Goal: Information Seeking & Learning: Check status

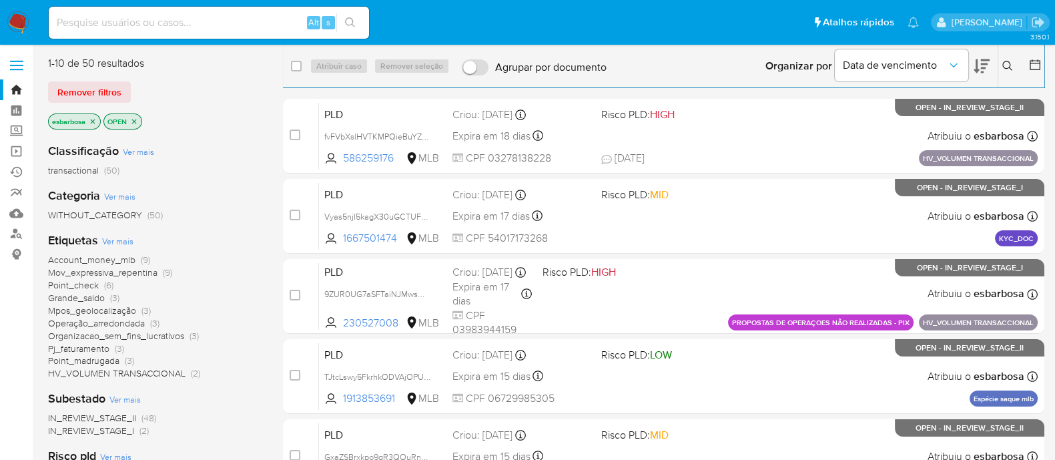
click at [23, 21] on img at bounding box center [18, 22] width 23 height 23
click at [133, 372] on span "HV_VOLUMEN TRANSACCIONAL" at bounding box center [116, 372] width 137 height 13
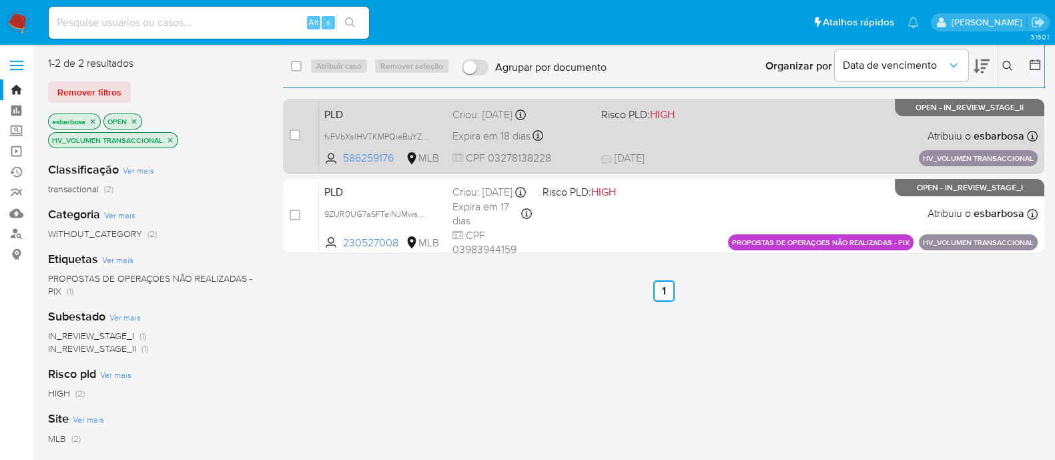
click at [725, 135] on div "PLD fvFVbXslHVTKMPQieBuYZtH3 586259176 MLB Risco PLD: HIGH Criou: 15/07/2025 Cr…" at bounding box center [678, 135] width 719 height 67
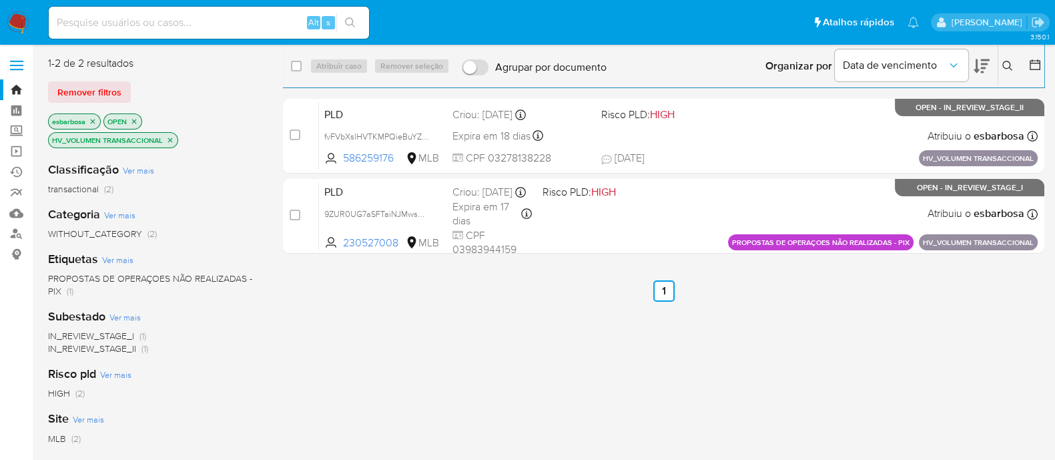
click at [23, 18] on img at bounding box center [18, 22] width 23 height 23
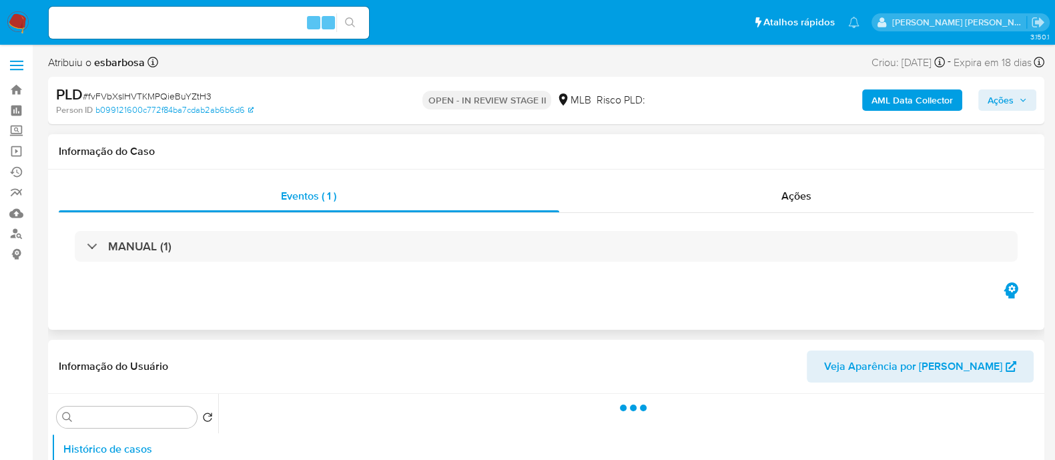
scroll to position [83, 0]
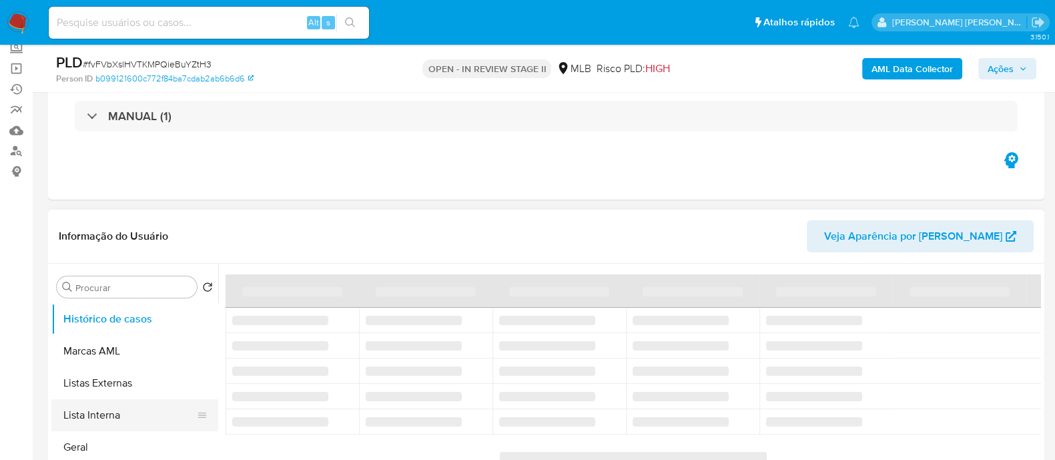
drag, startPoint x: 99, startPoint y: 447, endPoint x: 140, endPoint y: 409, distance: 56.2
click at [100, 447] on button "Geral" at bounding box center [134, 447] width 167 height 32
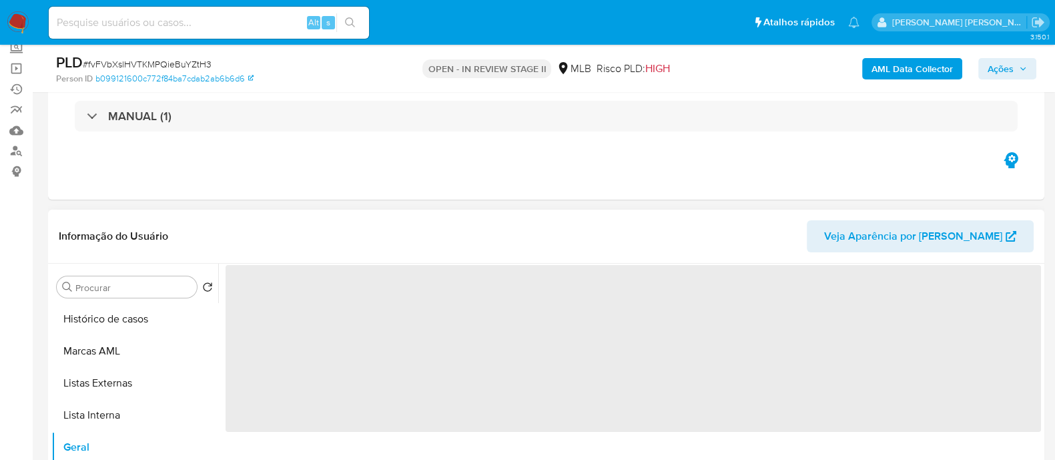
select select "10"
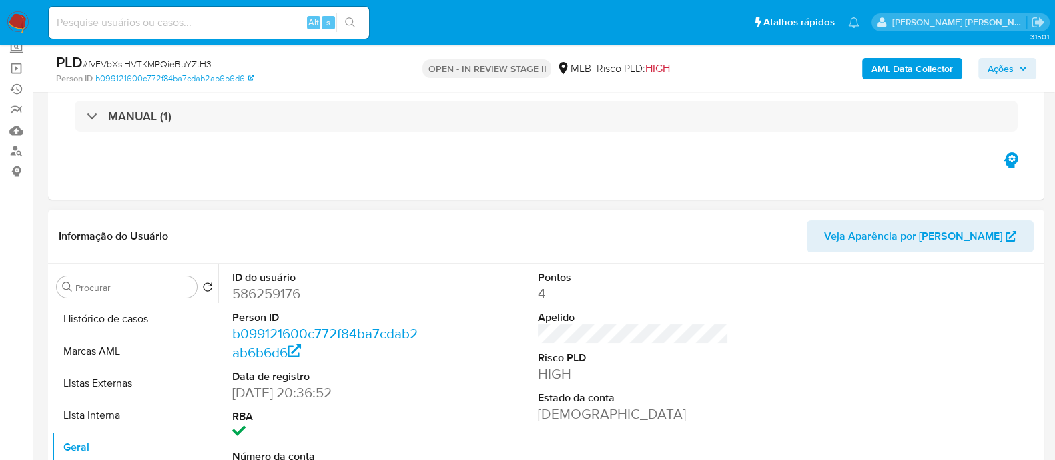
click at [278, 293] on dd "586259176" at bounding box center [327, 293] width 191 height 19
copy dd "586259176"
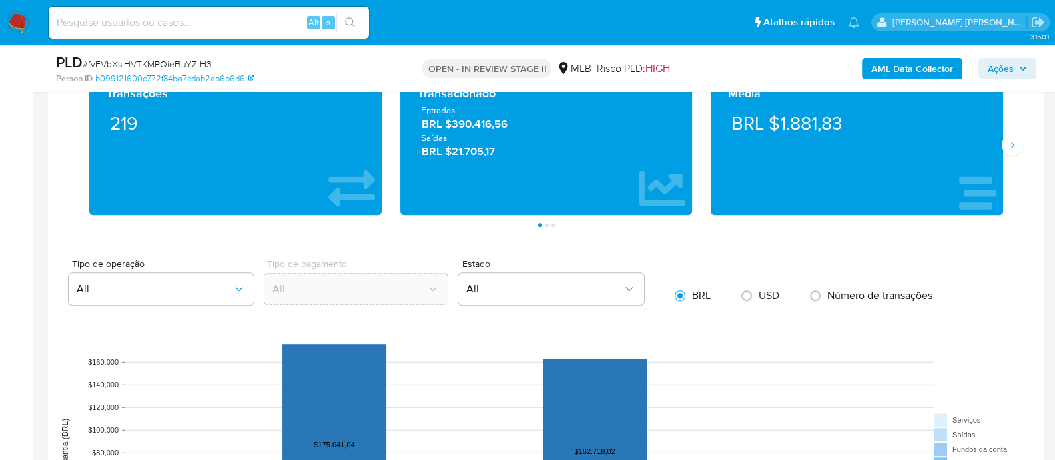
scroll to position [1334, 0]
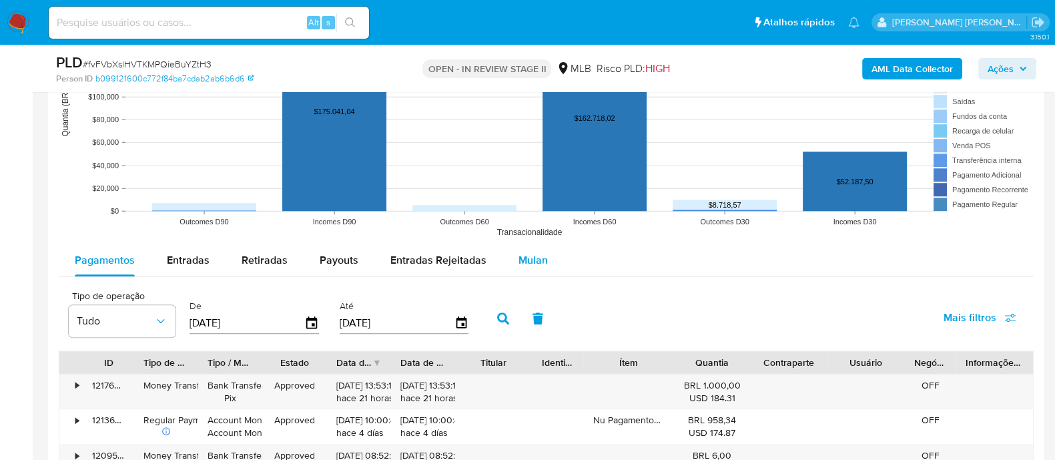
click at [528, 262] on span "Mulan" at bounding box center [532, 259] width 29 height 15
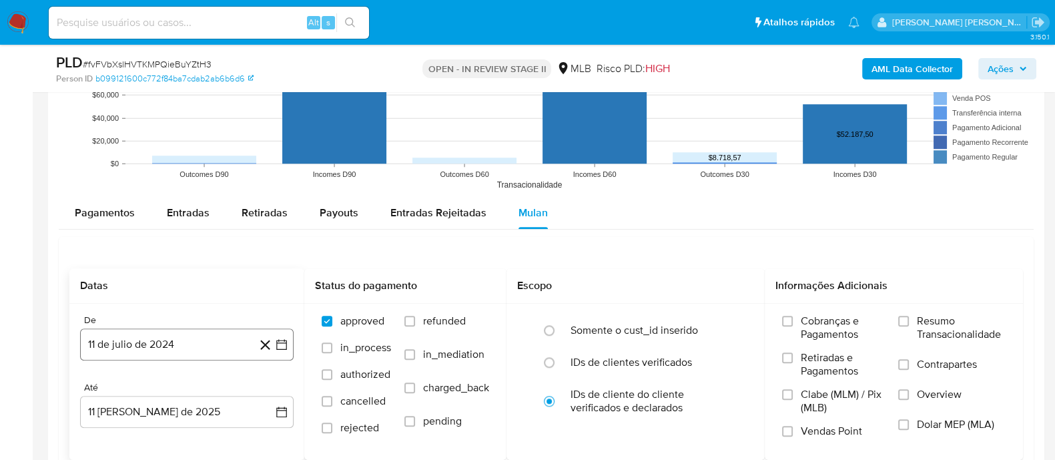
scroll to position [1418, 0]
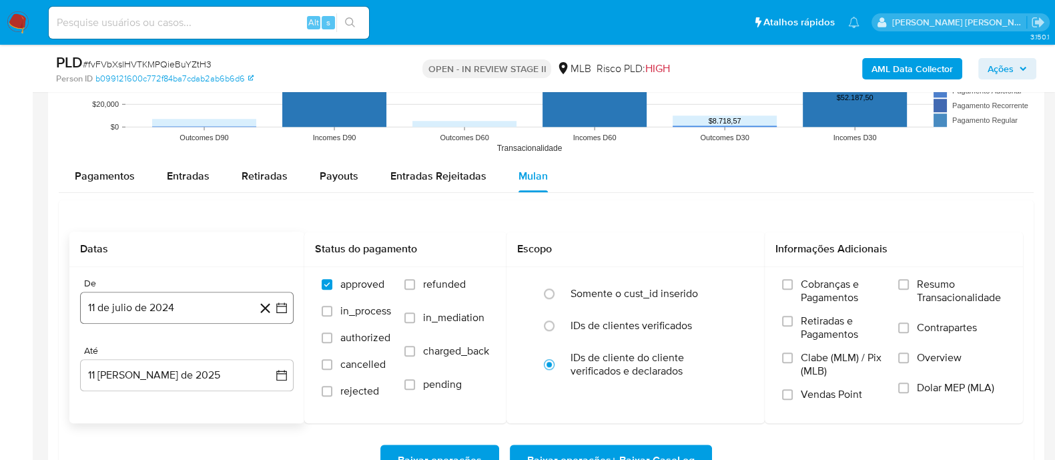
click at [201, 312] on button "11 de julio de 2024" at bounding box center [187, 308] width 214 height 32
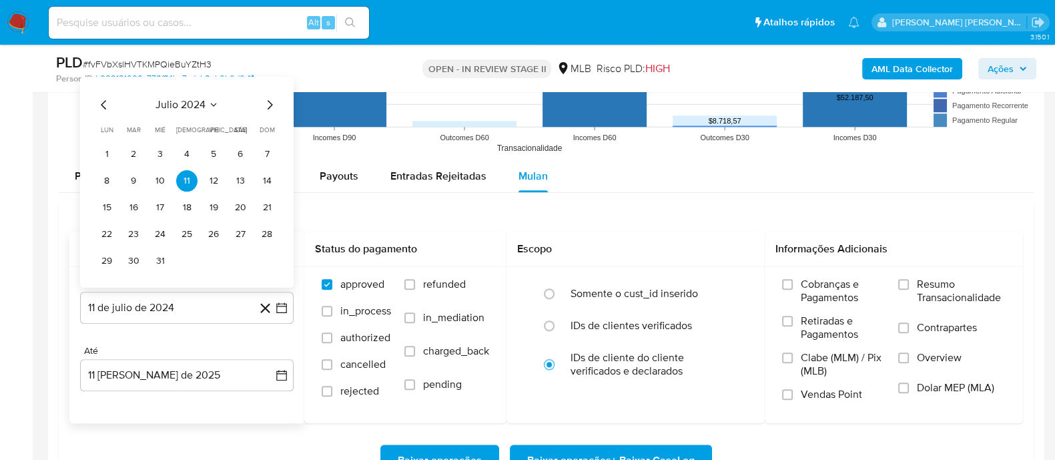
click at [187, 91] on div "julio 2024 julio 2024 lun lunes mar martes mié miércoles jue jueves vie viernes…" at bounding box center [187, 181] width 214 height 211
click at [186, 103] on span "julio 2024" at bounding box center [180, 103] width 50 height 13
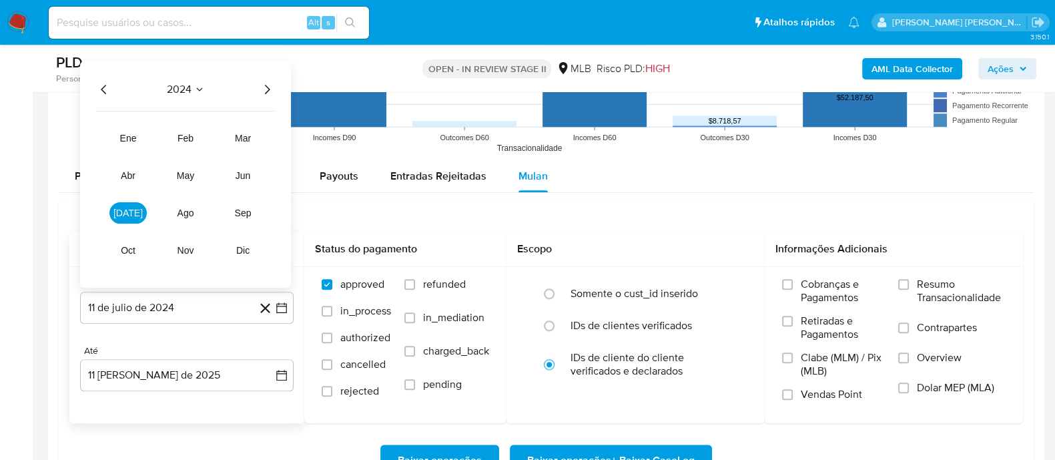
click at [268, 92] on icon "Año siguiente" at bounding box center [267, 89] width 16 height 16
click at [244, 175] on span "jun" at bounding box center [243, 174] width 15 height 11
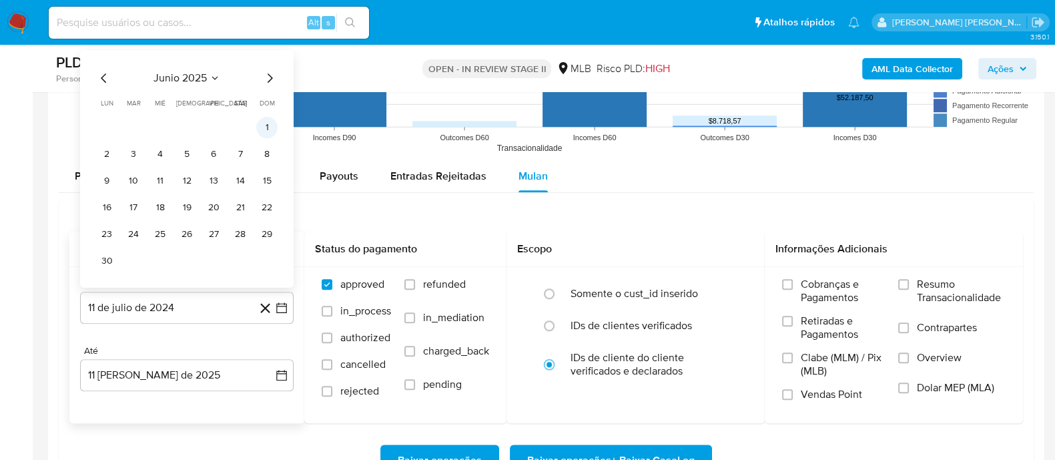
click at [268, 128] on button "1" at bounding box center [266, 126] width 21 height 21
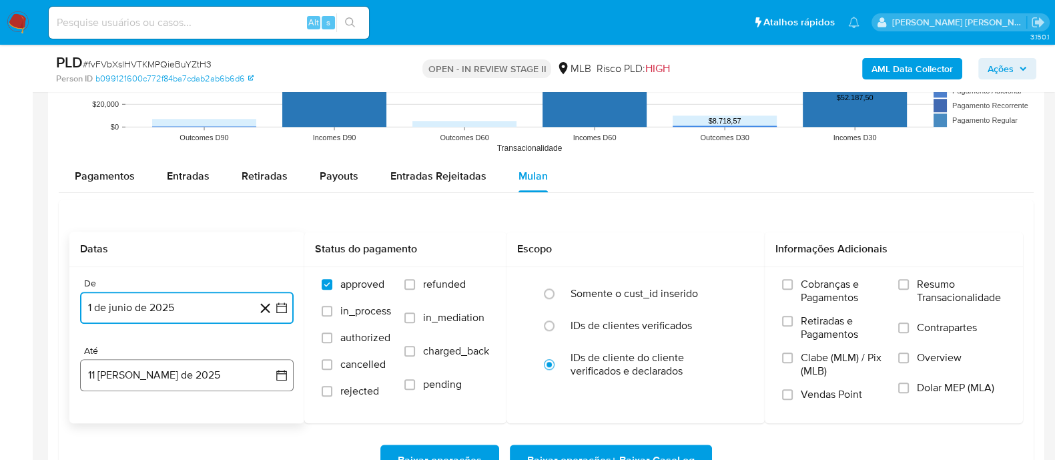
click at [200, 374] on button "11 de agosto de 2025" at bounding box center [187, 375] width 214 height 32
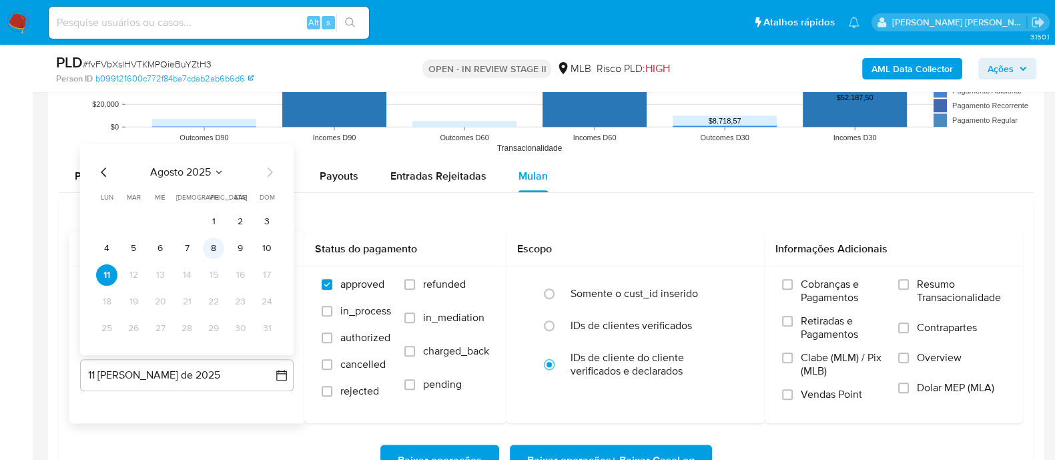
click at [219, 247] on button "8" at bounding box center [213, 247] width 21 height 21
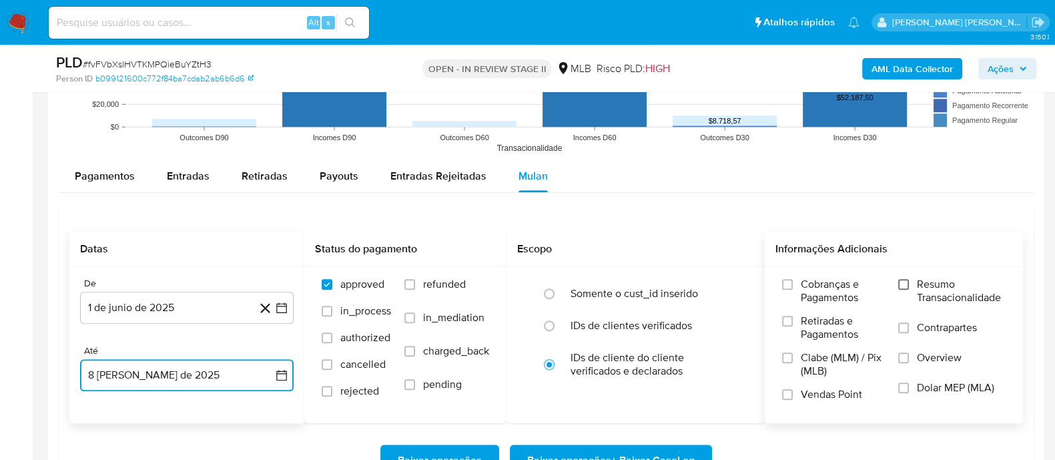
click at [907, 279] on input "Resumo Transacionalidade" at bounding box center [903, 284] width 11 height 11
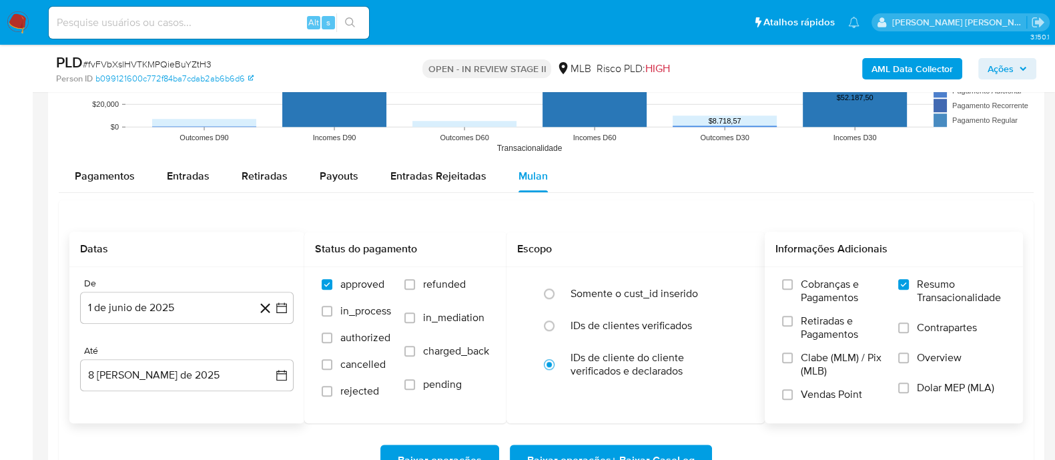
scroll to position [1501, 0]
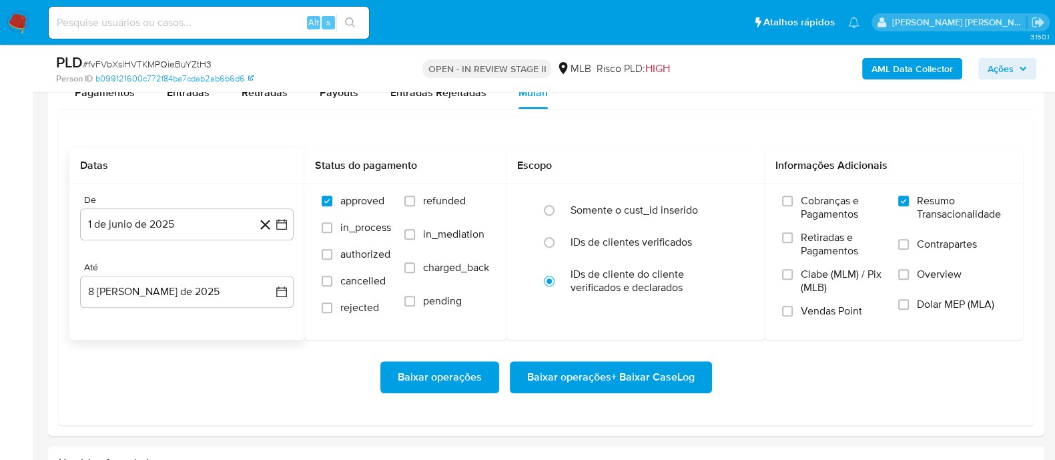
click at [905, 246] on input "Contrapartes" at bounding box center [903, 244] width 11 height 11
click at [792, 310] on input "Vendas Point" at bounding box center [787, 311] width 11 height 11
click at [645, 374] on span "Baixar operações + Baixar CaseLog" at bounding box center [610, 376] width 167 height 29
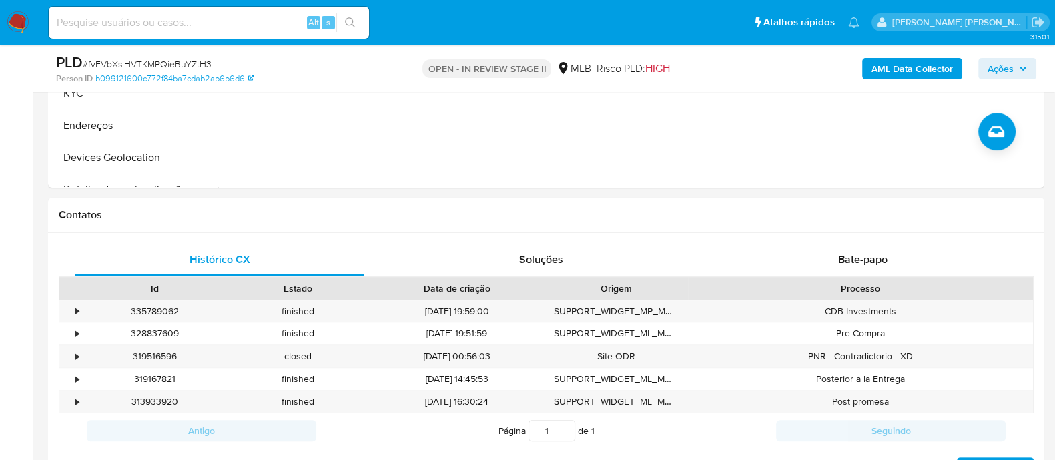
scroll to position [250, 0]
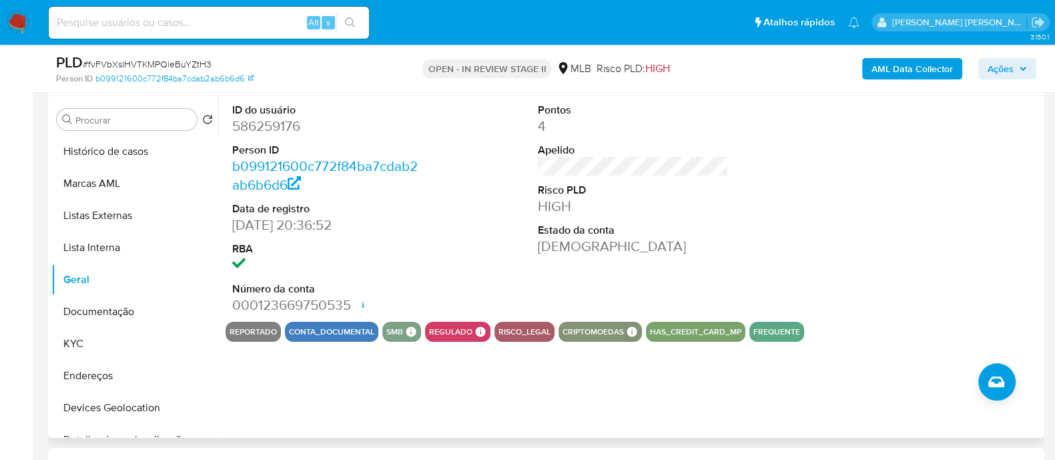
click at [280, 131] on dd "586259176" at bounding box center [327, 126] width 191 height 19
copy dd "586259176"
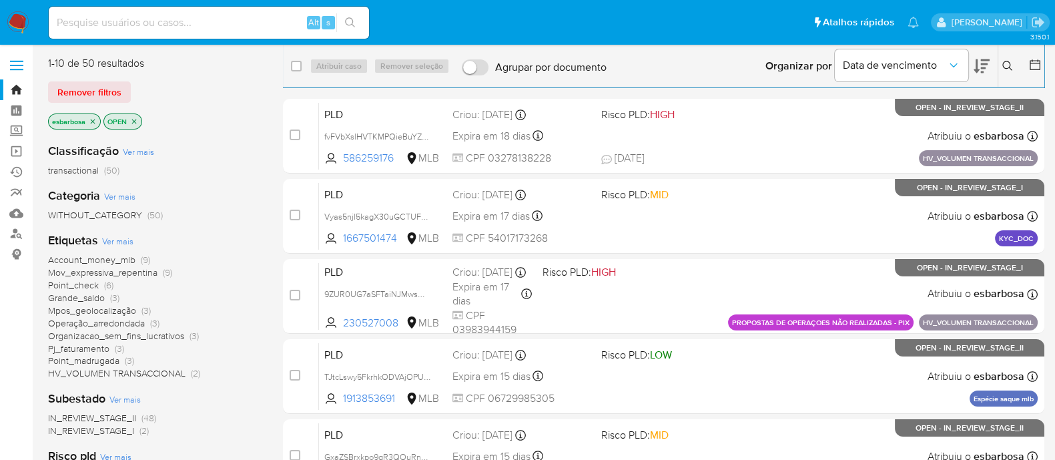
click at [91, 348] on span "Pj_faturamento" at bounding box center [78, 348] width 61 height 13
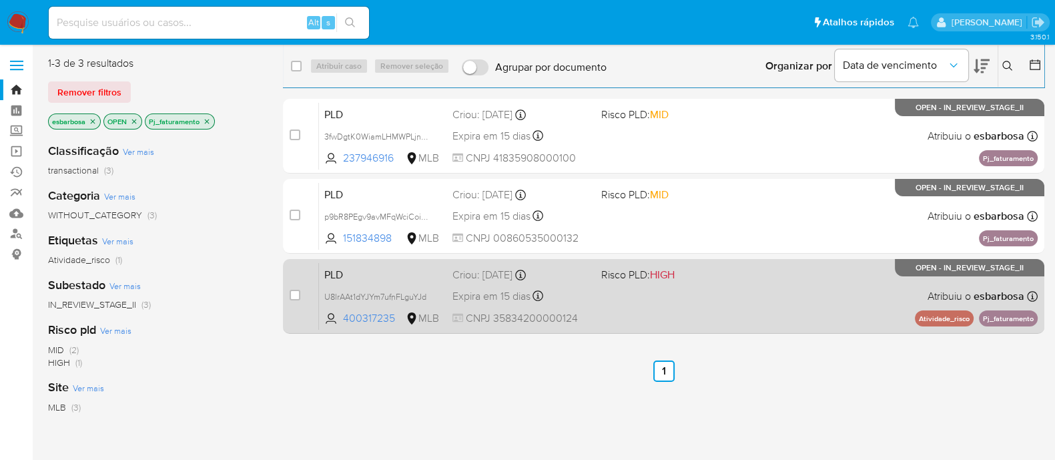
click at [618, 298] on div "PLD U8lrAAt1dYJYm7ufnFLguYJd 400317235 MLB Risco PLD: HIGH Criou: 12/07/2025 Cr…" at bounding box center [678, 295] width 719 height 67
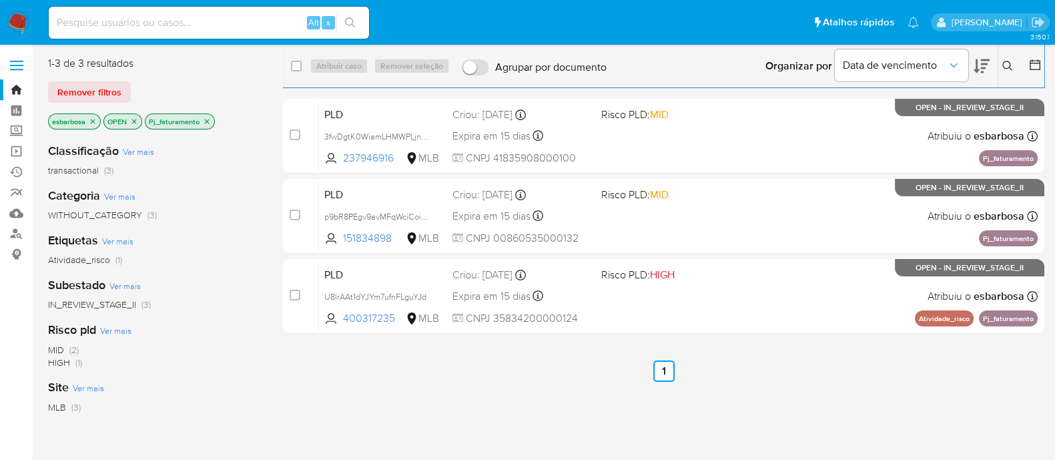
click at [207, 118] on icon "close-filter" at bounding box center [207, 121] width 8 height 8
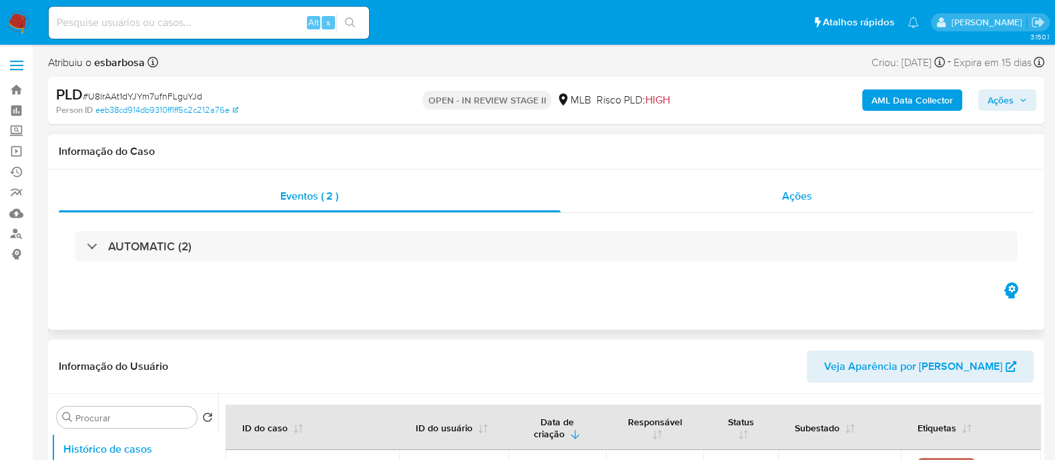
click at [641, 202] on div "Ações" at bounding box center [797, 196] width 474 height 32
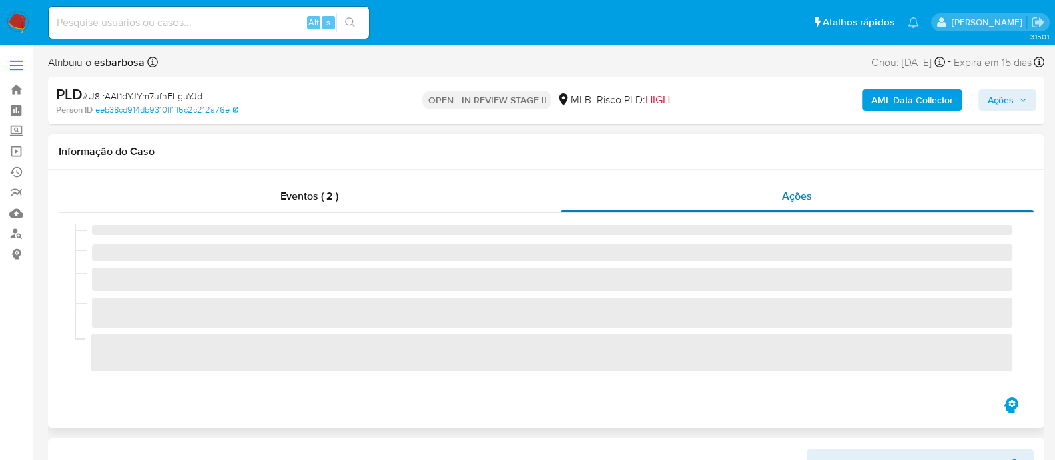
select select "10"
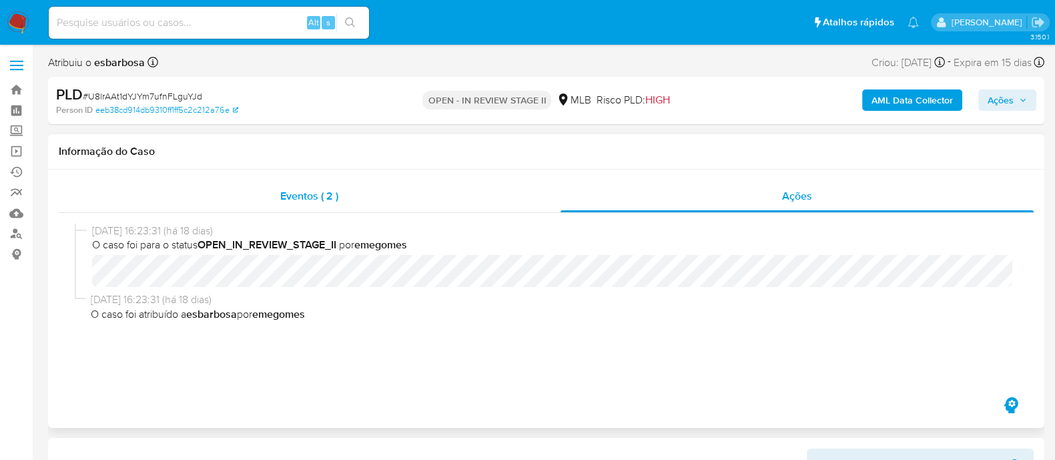
click at [347, 200] on div "Eventos ( 2 )" at bounding box center [310, 196] width 502 height 32
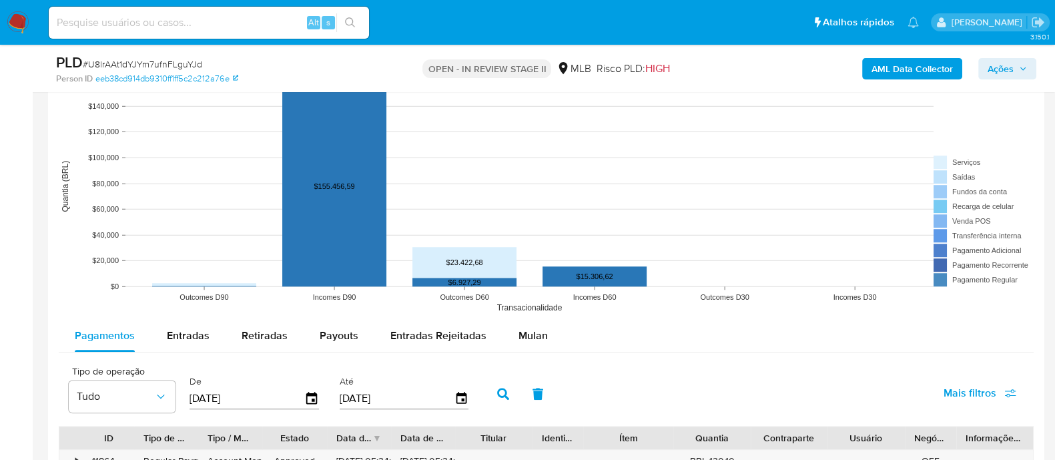
scroll to position [1418, 0]
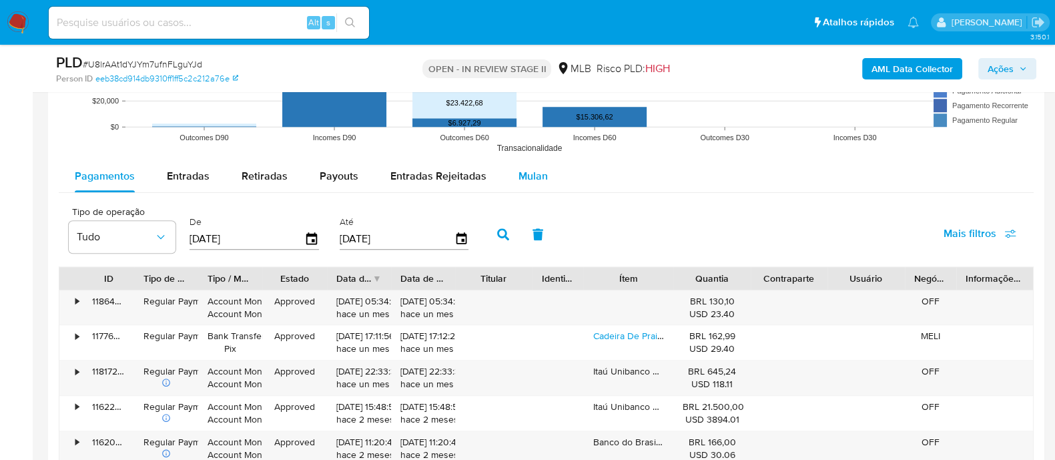
click at [522, 168] on span "Mulan" at bounding box center [532, 175] width 29 height 15
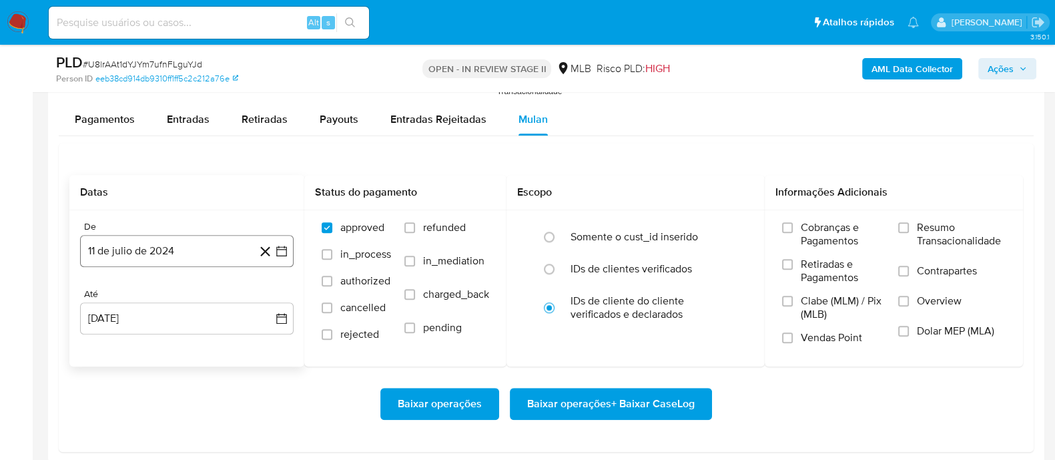
scroll to position [1501, 0]
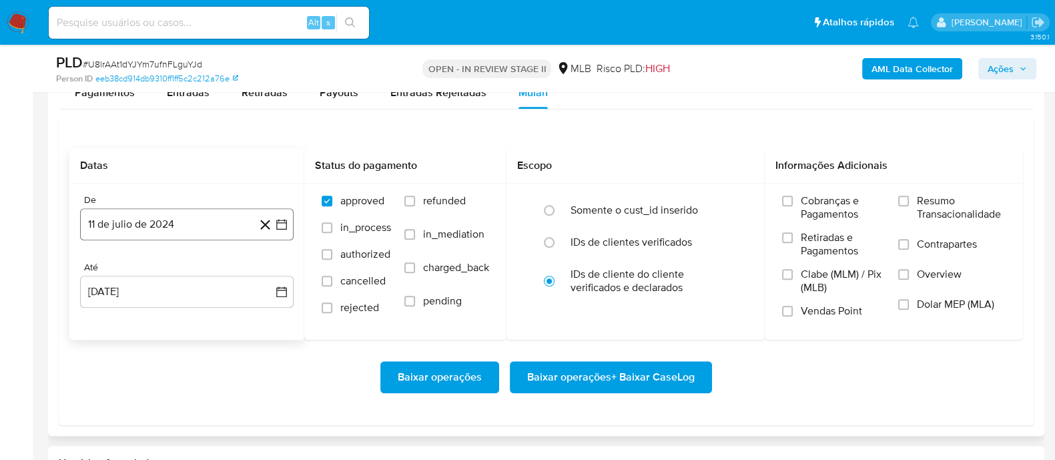
click at [194, 226] on button "11 de julio de 2024" at bounding box center [187, 224] width 214 height 32
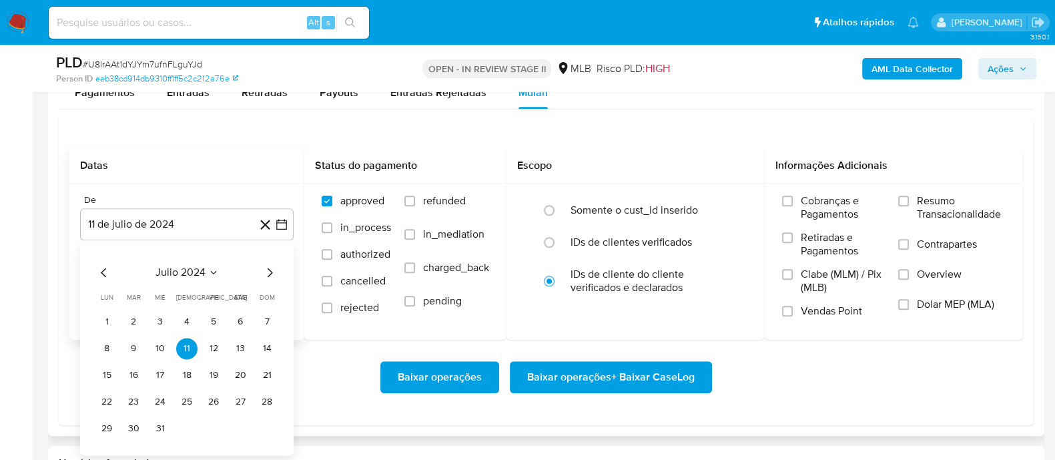
click at [178, 274] on span "julio 2024" at bounding box center [180, 272] width 50 height 13
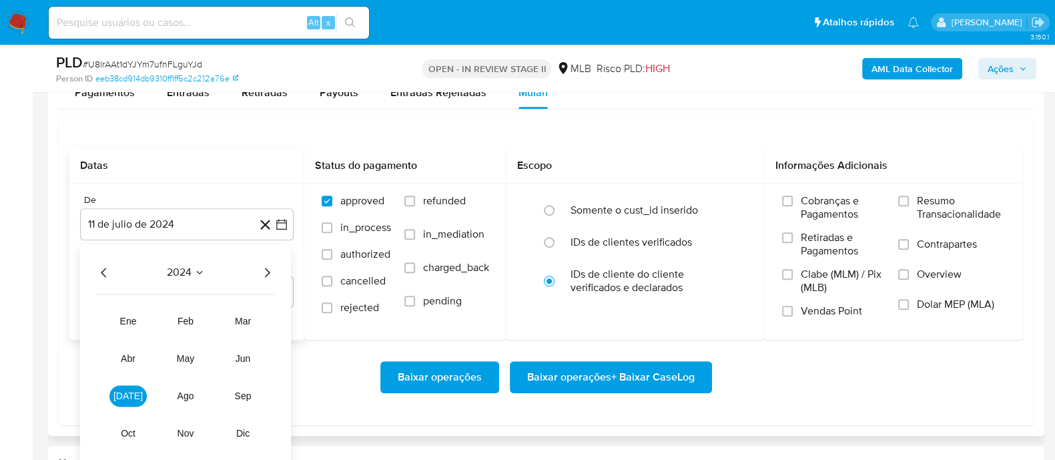
click at [271, 264] on icon "Año siguiente" at bounding box center [267, 272] width 16 height 16
click at [240, 363] on button "jun" at bounding box center [242, 358] width 37 height 21
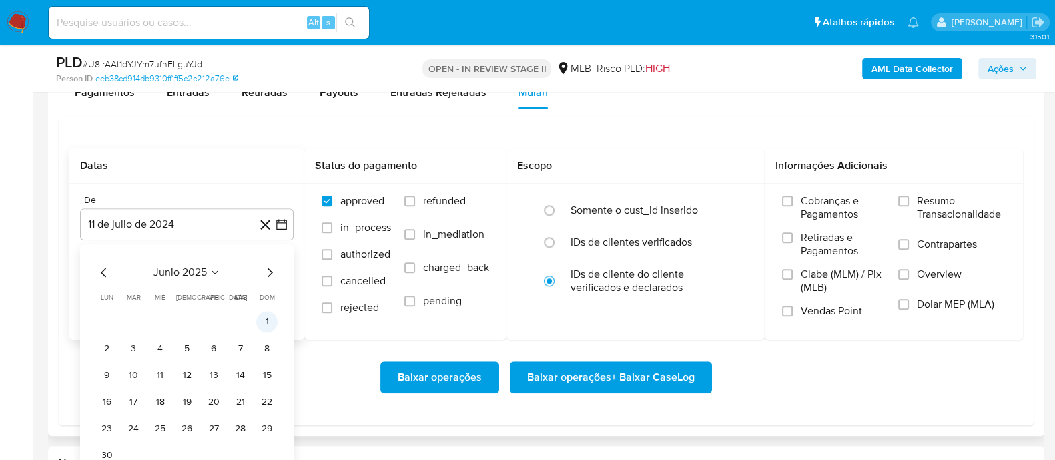
click at [264, 321] on button "1" at bounding box center [266, 321] width 21 height 21
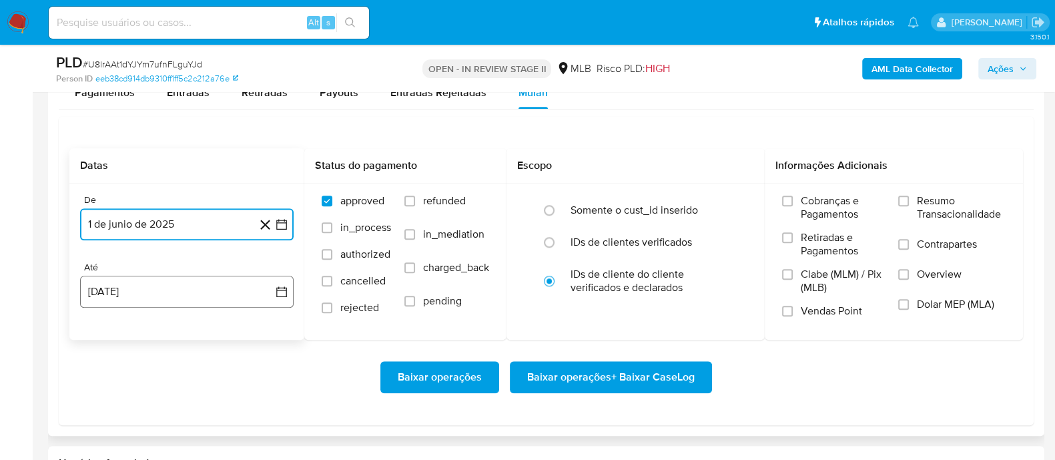
click at [207, 292] on button "11 de agosto de 2025" at bounding box center [187, 292] width 214 height 32
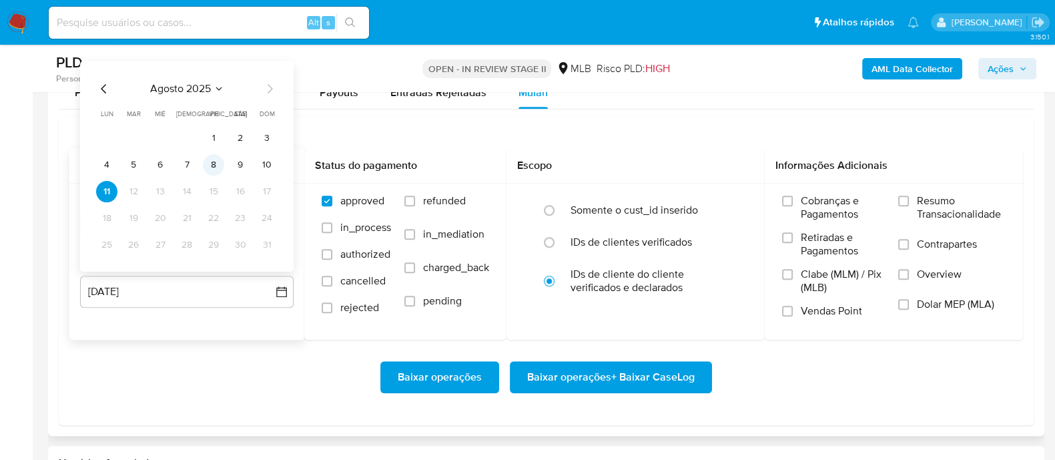
click at [217, 165] on button "8" at bounding box center [213, 163] width 21 height 21
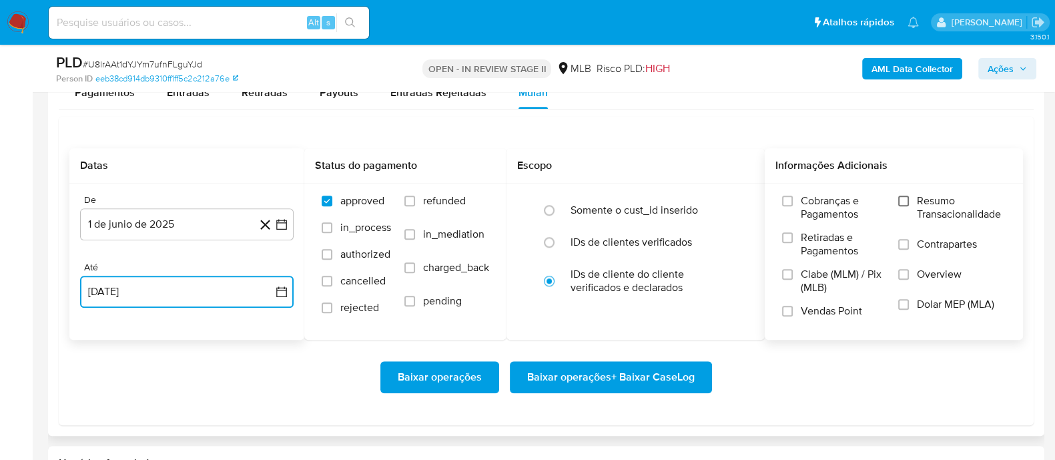
click at [901, 203] on input "Resumo Transacionalidade" at bounding box center [903, 200] width 11 height 11
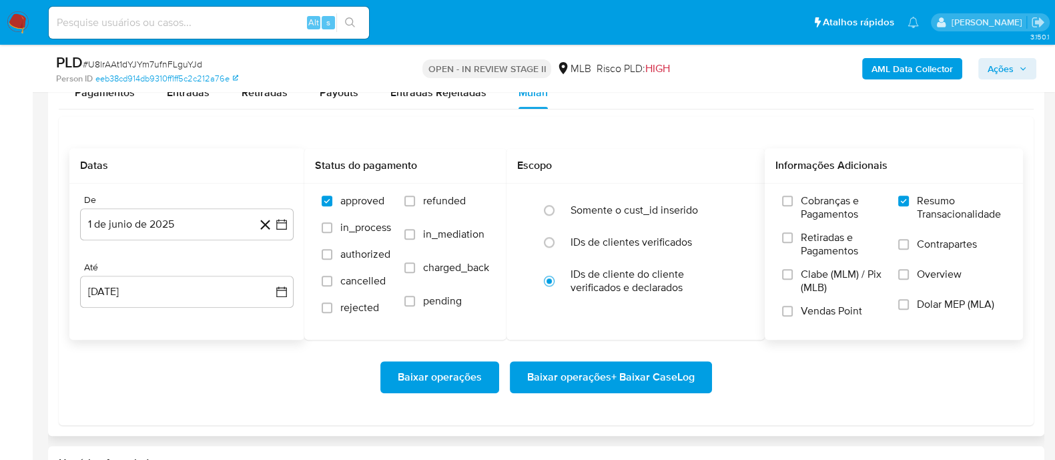
click at [899, 250] on label "Contrapartes" at bounding box center [951, 253] width 107 height 30
click at [899, 250] on input "Contrapartes" at bounding box center [903, 244] width 11 height 11
click at [787, 310] on input "Vendas Point" at bounding box center [787, 311] width 11 height 11
click at [622, 372] on span "Baixar operações + Baixar CaseLog" at bounding box center [610, 376] width 167 height 29
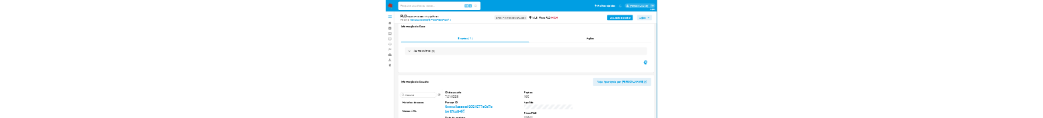
scroll to position [250, 0]
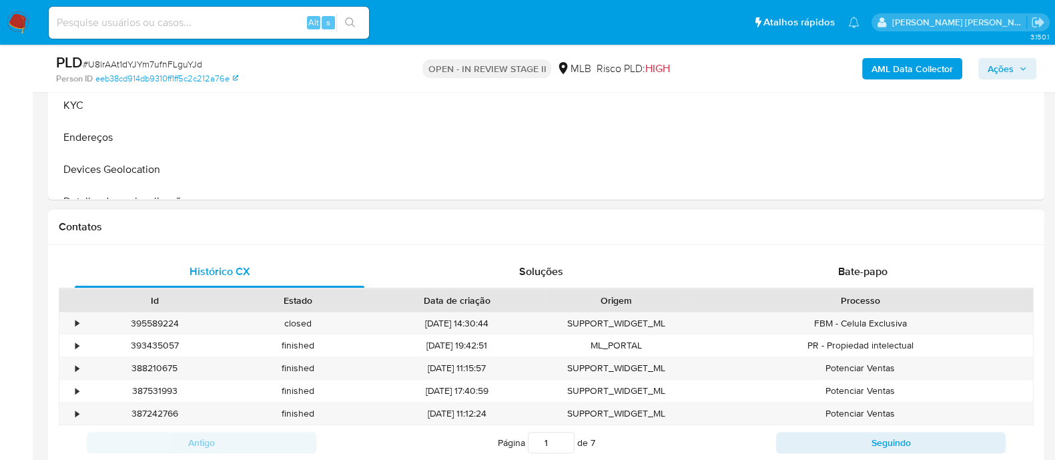
scroll to position [333, 0]
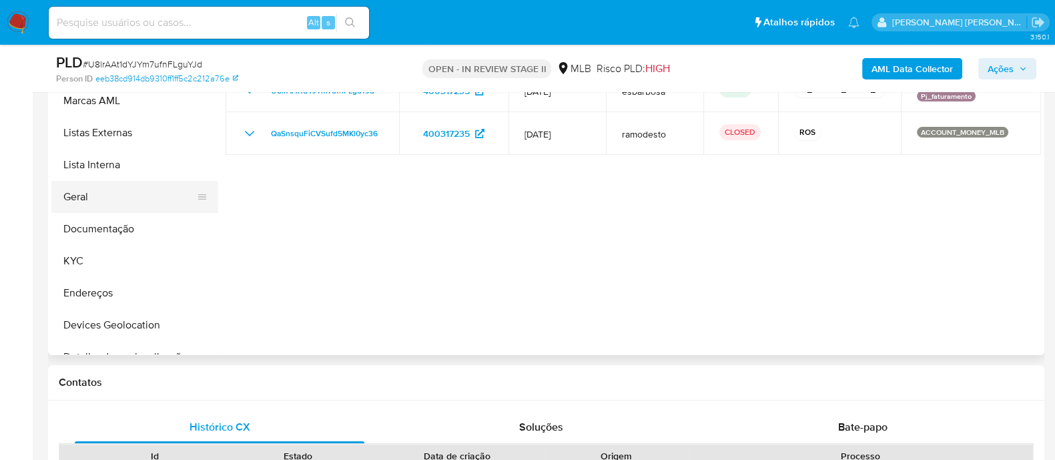
click at [107, 197] on button "Geral" at bounding box center [129, 197] width 156 height 32
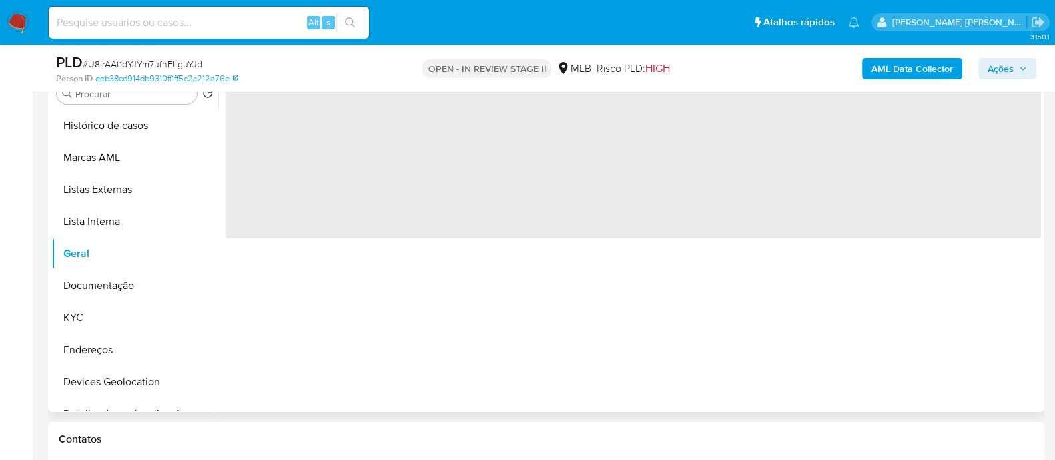
scroll to position [250, 0]
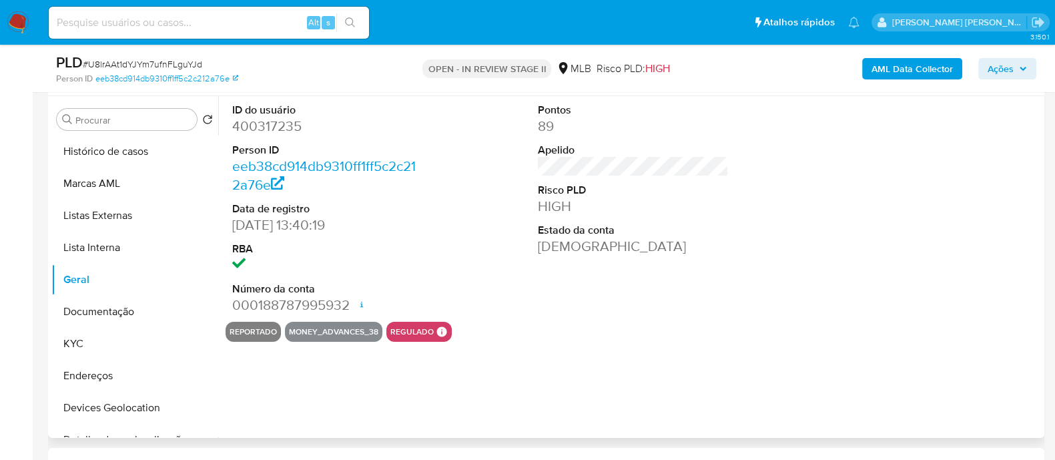
click at [280, 125] on dd "400317235" at bounding box center [327, 126] width 191 height 19
copy dd "400317235"
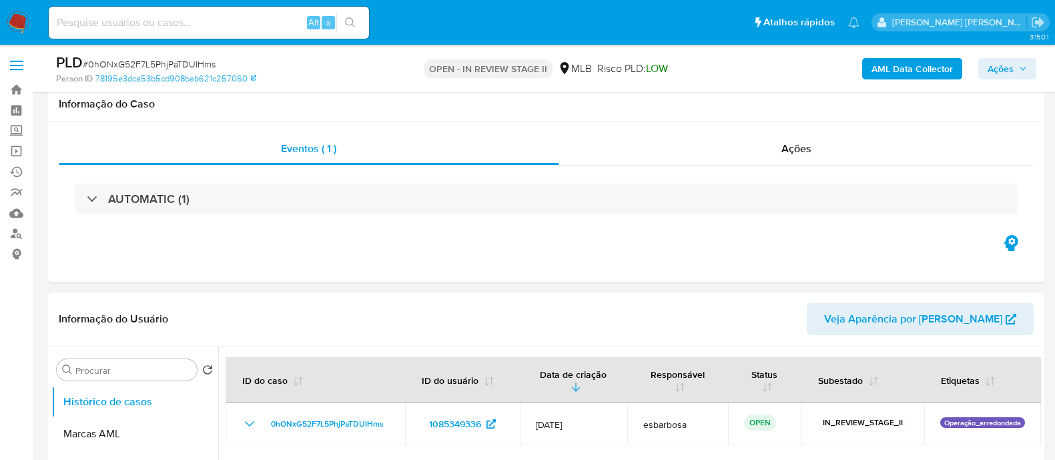
scroll to position [166, 0]
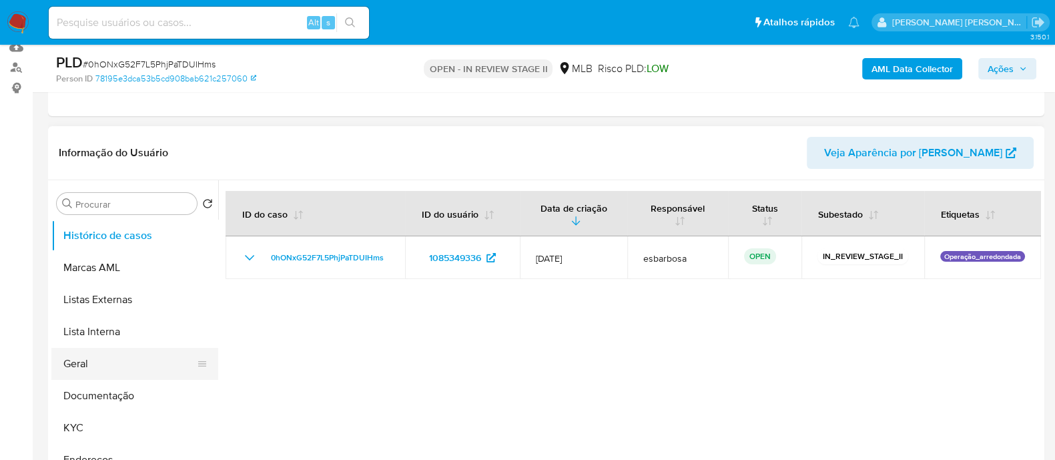
click at [89, 364] on button "Geral" at bounding box center [129, 364] width 156 height 32
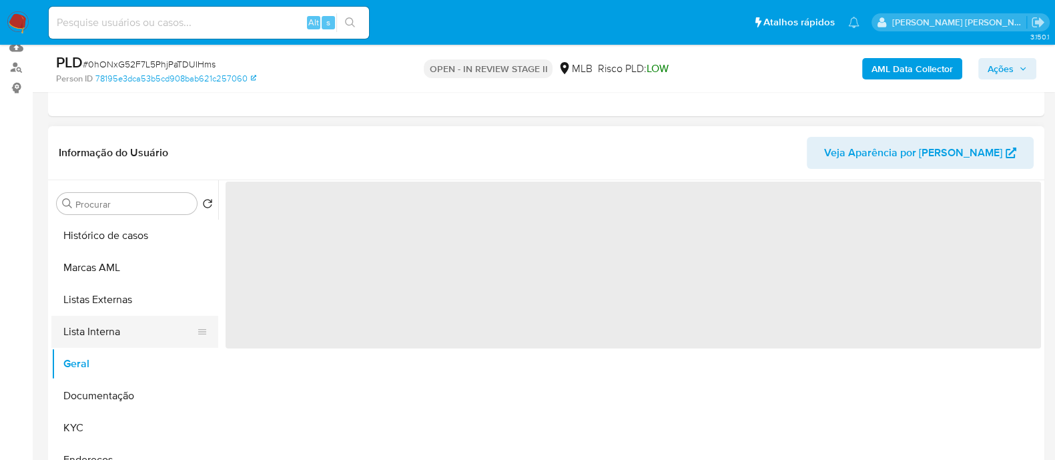
click at [110, 340] on button "Lista Interna" at bounding box center [129, 332] width 156 height 32
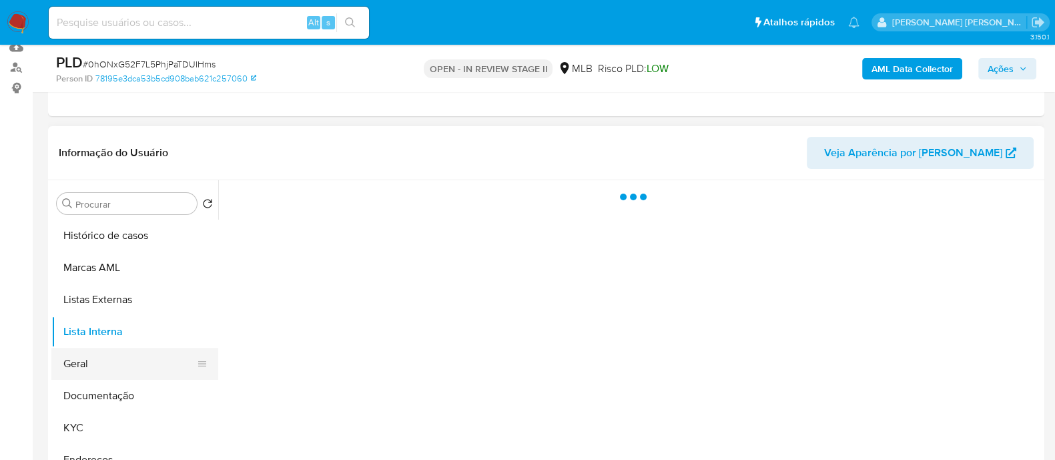
click at [93, 369] on button "Geral" at bounding box center [129, 364] width 156 height 32
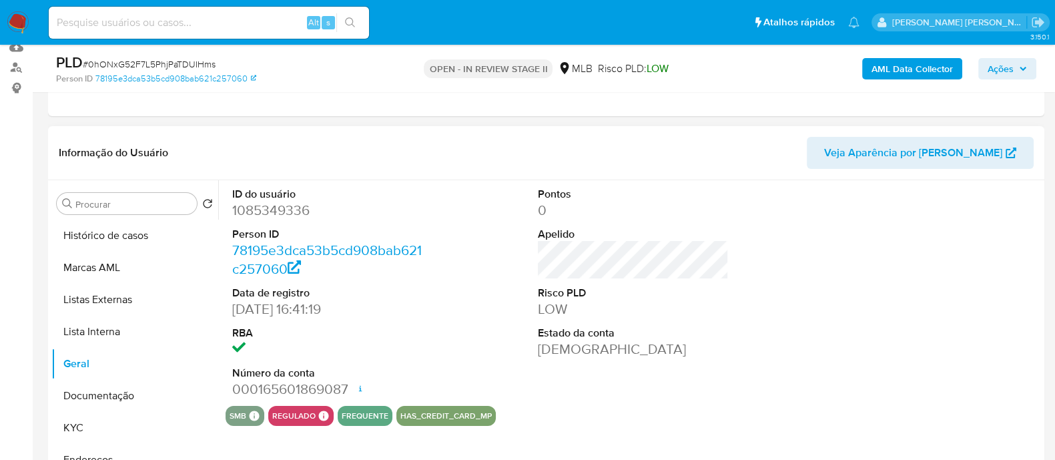
click at [289, 215] on dd "1085349336" at bounding box center [327, 210] width 191 height 19
copy dd "1085349336"
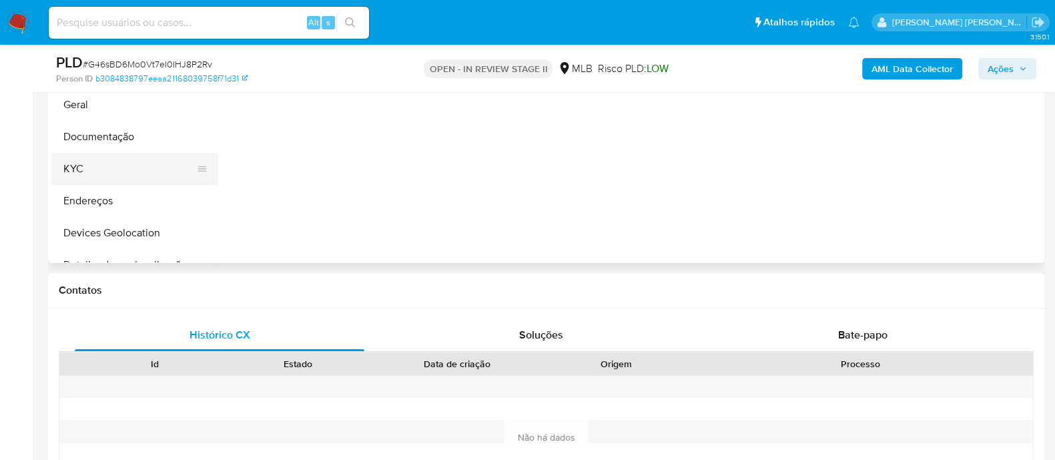
scroll to position [333, 0]
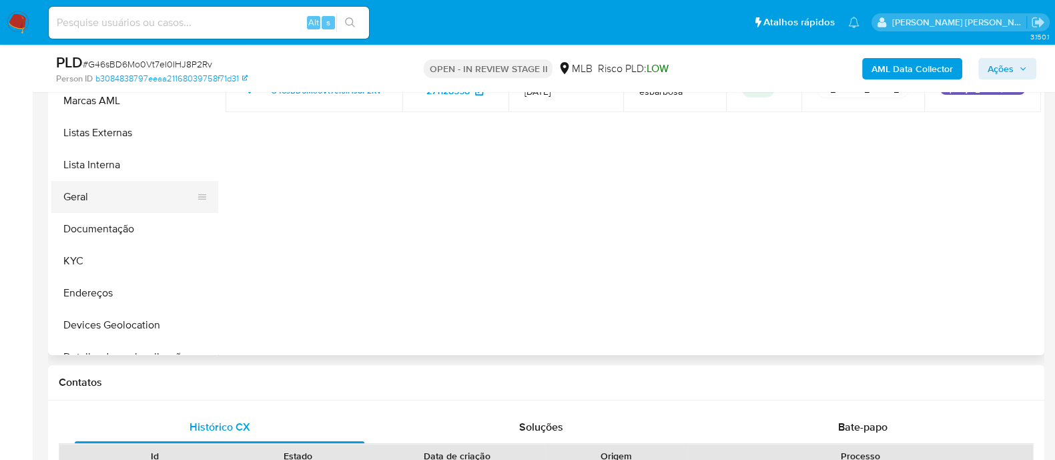
click at [102, 202] on button "Geral" at bounding box center [129, 197] width 156 height 32
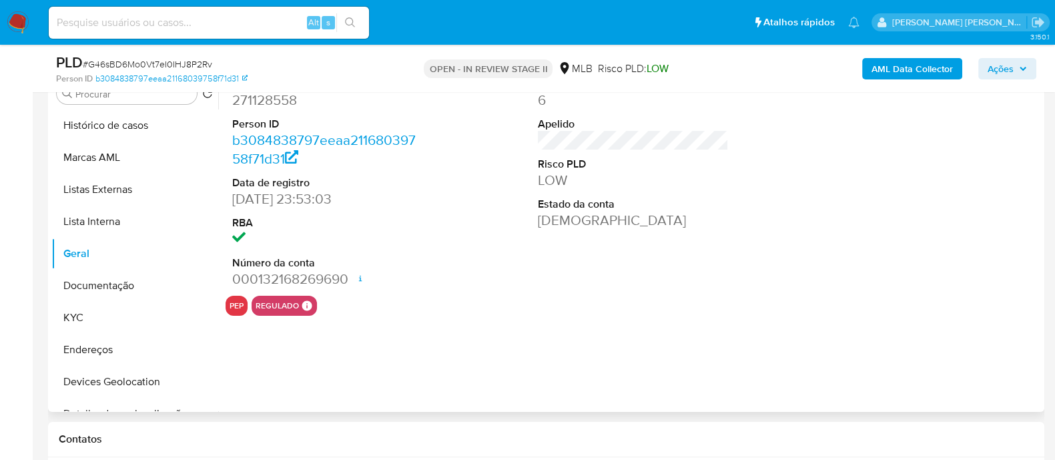
scroll to position [250, 0]
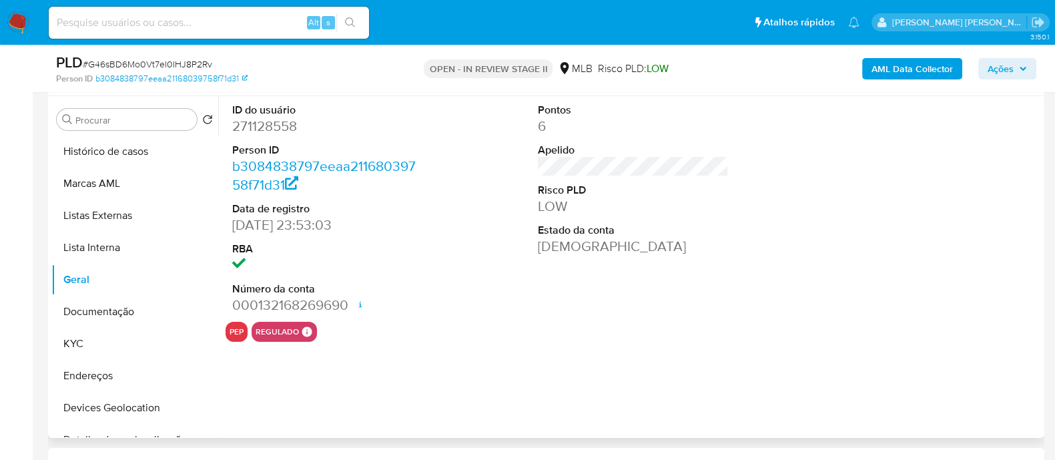
click at [271, 128] on dd "271128558" at bounding box center [327, 126] width 191 height 19
copy dd "271128558"
click at [274, 129] on dd "271128558" at bounding box center [327, 126] width 191 height 19
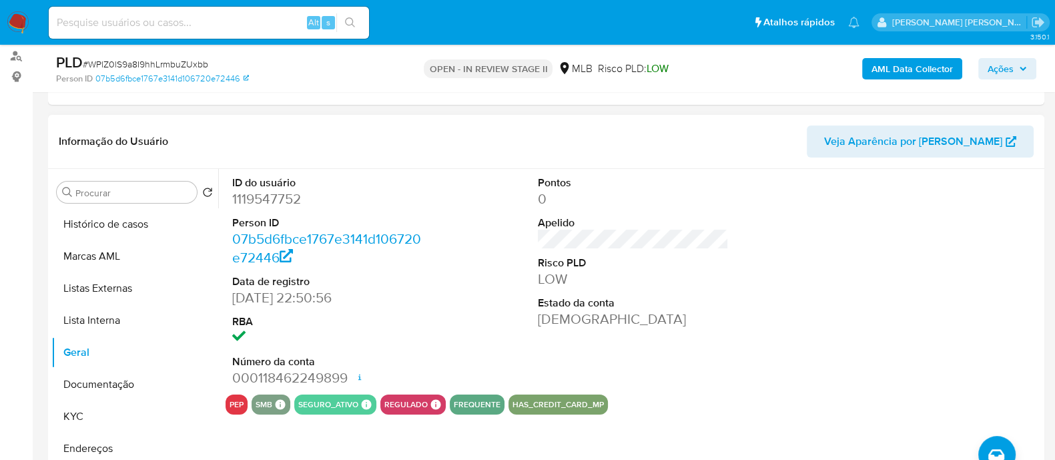
scroll to position [166, 0]
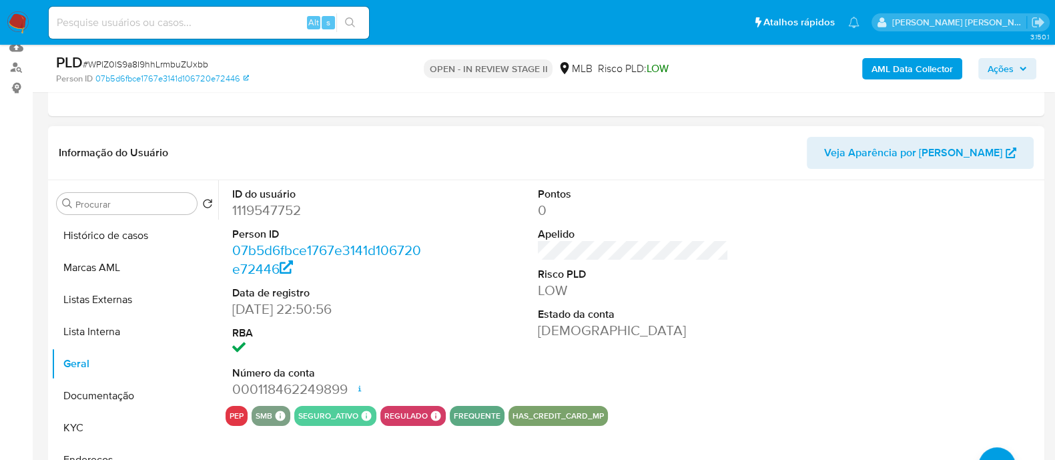
click at [267, 214] on dd "1119547752" at bounding box center [327, 210] width 191 height 19
copy dd "1119547752"
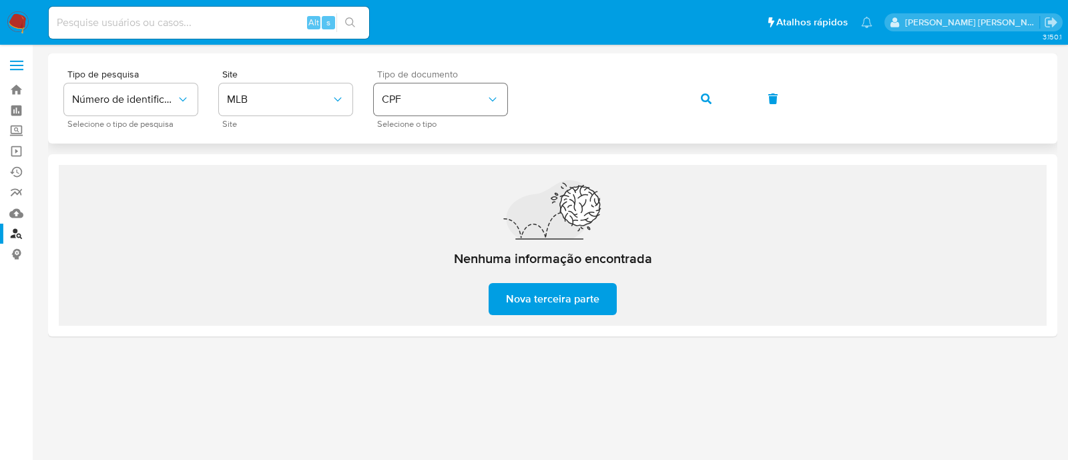
click at [390, 109] on button "CPF" at bounding box center [440, 99] width 133 height 32
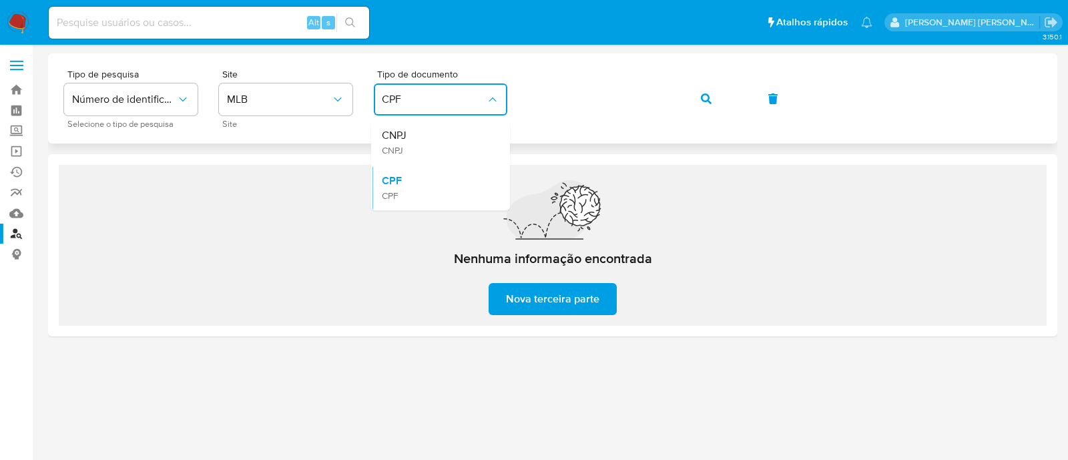
drag, startPoint x: 430, startPoint y: 148, endPoint x: 453, endPoint y: 128, distance: 30.3
click at [432, 141] on div "CNPJ CNPJ" at bounding box center [436, 141] width 109 height 45
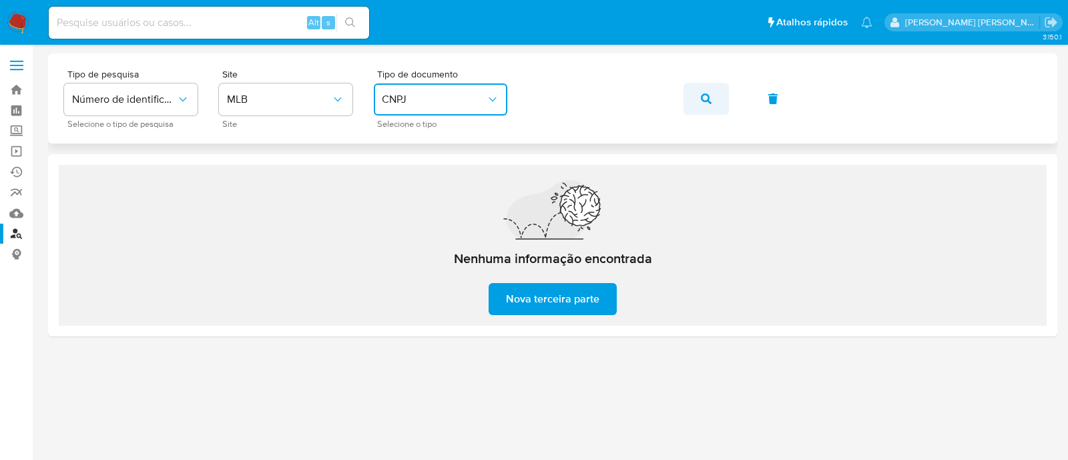
click at [711, 102] on button "button" at bounding box center [705, 99] width 45 height 32
